Goal: Find specific page/section: Find specific page/section

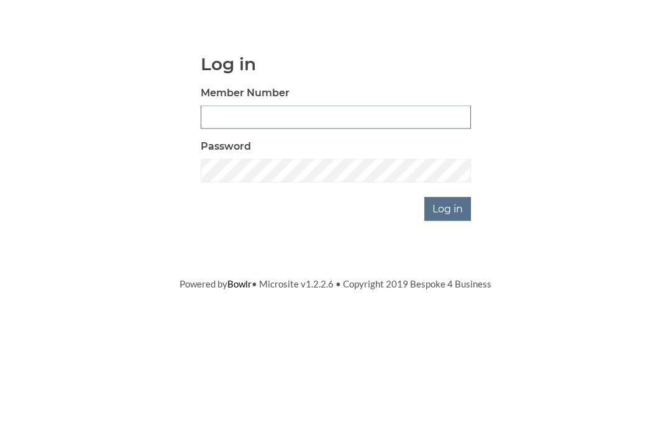
type input "3550"
click at [449, 294] on input "Log in" at bounding box center [447, 306] width 47 height 24
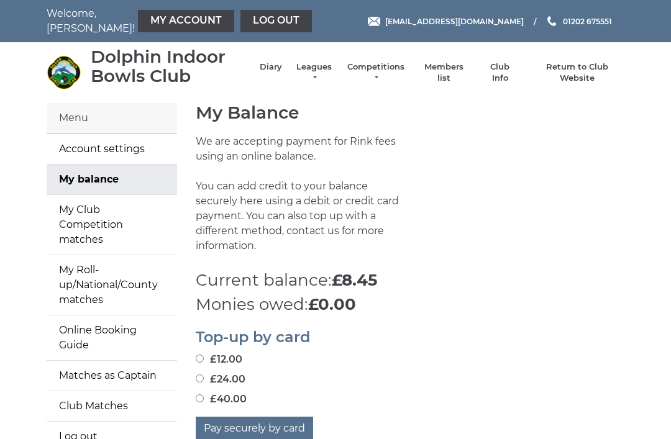
click at [460, 71] on link "Members list" at bounding box center [443, 72] width 52 height 22
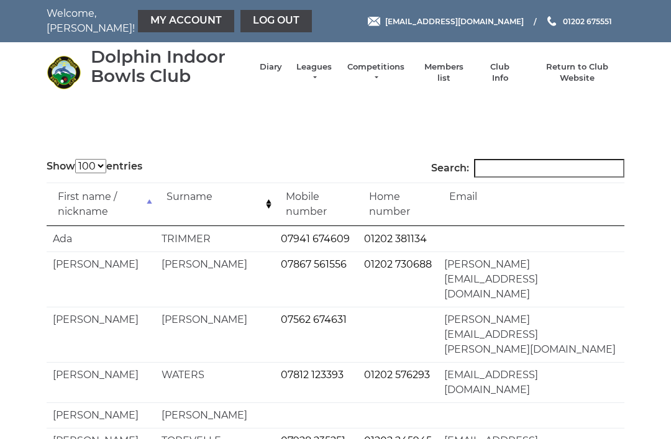
select select "100"
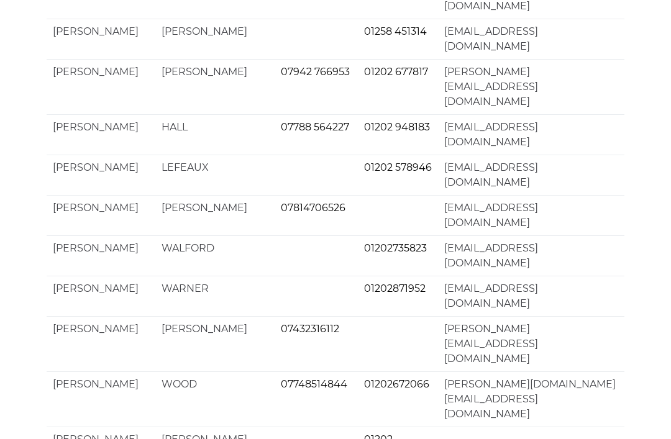
scroll to position [2394, 0]
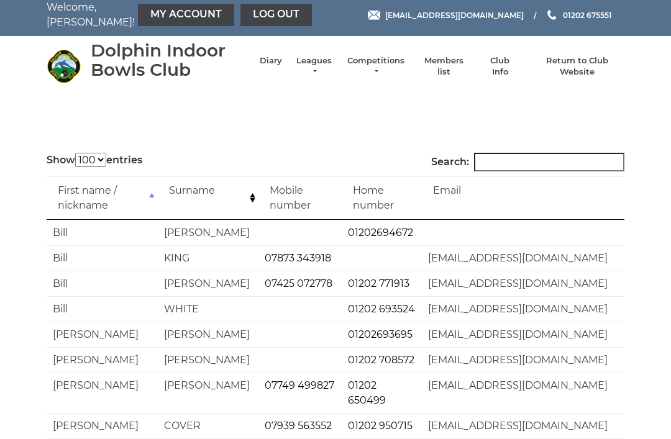
scroll to position [0, 0]
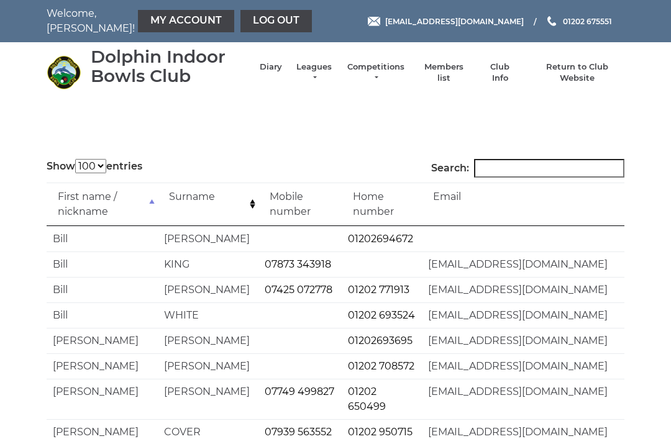
click at [260, 24] on link "Log out" at bounding box center [275, 21] width 71 height 22
